Goal: Check status

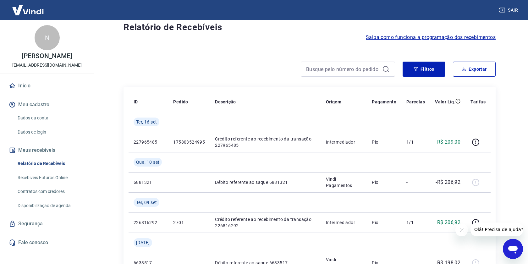
scroll to position [18, 0]
